Goal: Find specific page/section: Find specific page/section

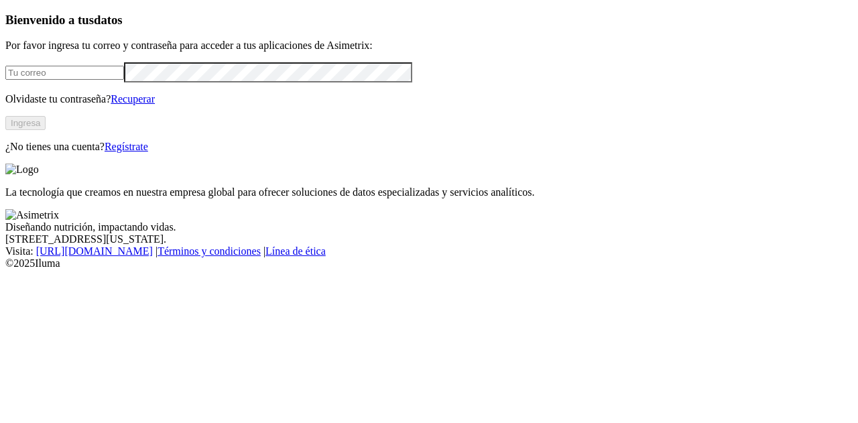
type input "[EMAIL_ADDRESS][DOMAIN_NAME]"
click at [46, 130] on button "Ingresa" at bounding box center [25, 123] width 40 height 14
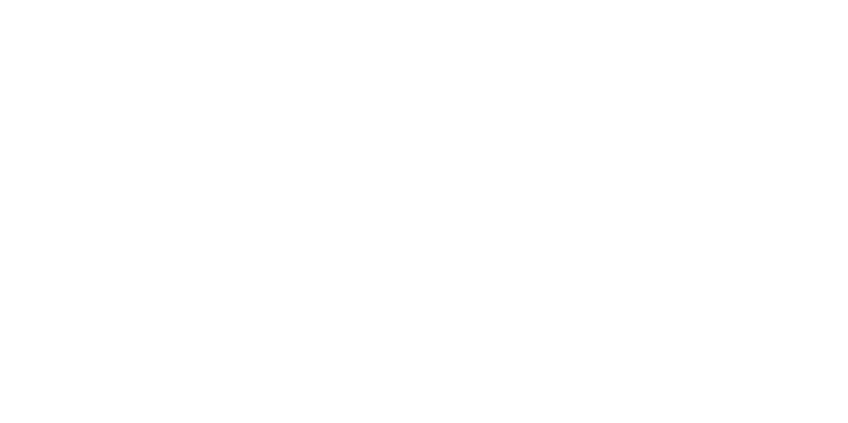
drag, startPoint x: 556, startPoint y: 178, endPoint x: 780, endPoint y: 238, distance: 232.5
drag, startPoint x: 158, startPoint y: 173, endPoint x: 351, endPoint y: 233, distance: 202.0
drag, startPoint x: 228, startPoint y: 184, endPoint x: 563, endPoint y: 267, distance: 345.1
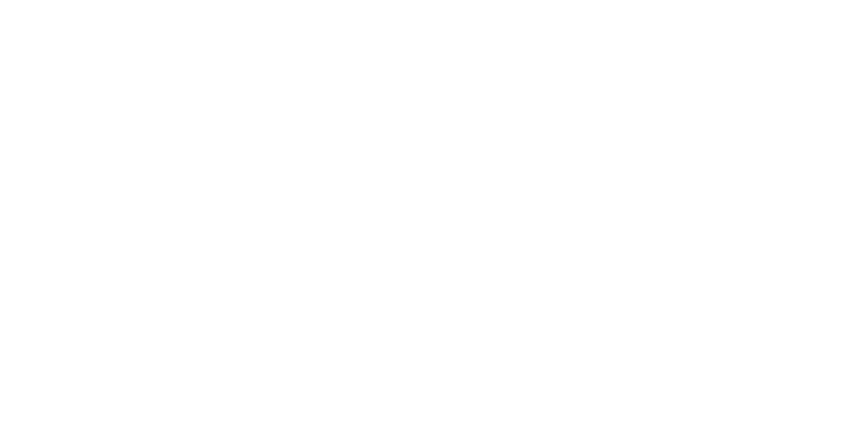
drag, startPoint x: 492, startPoint y: 135, endPoint x: 812, endPoint y: 92, distance: 323.1
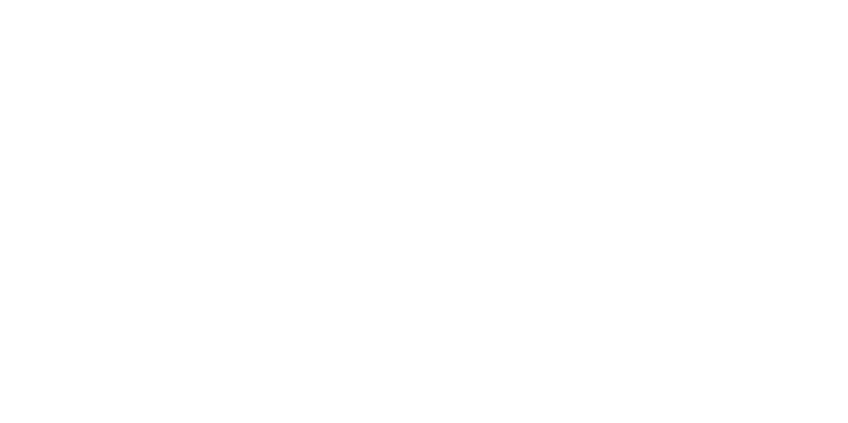
drag, startPoint x: 97, startPoint y: 263, endPoint x: 208, endPoint y: 317, distance: 123.2
drag, startPoint x: 155, startPoint y: 196, endPoint x: 536, endPoint y: 285, distance: 391.6
